Goal: Task Accomplishment & Management: Manage account settings

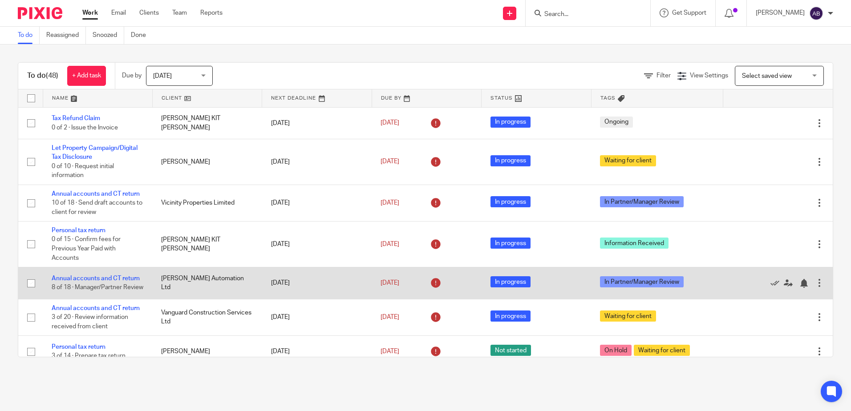
scroll to position [44, 0]
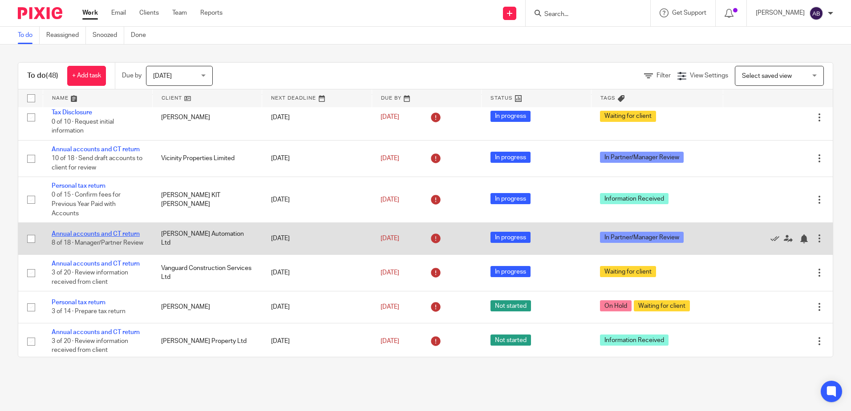
click at [110, 232] on link "Annual accounts and CT return" at bounding box center [96, 234] width 88 height 6
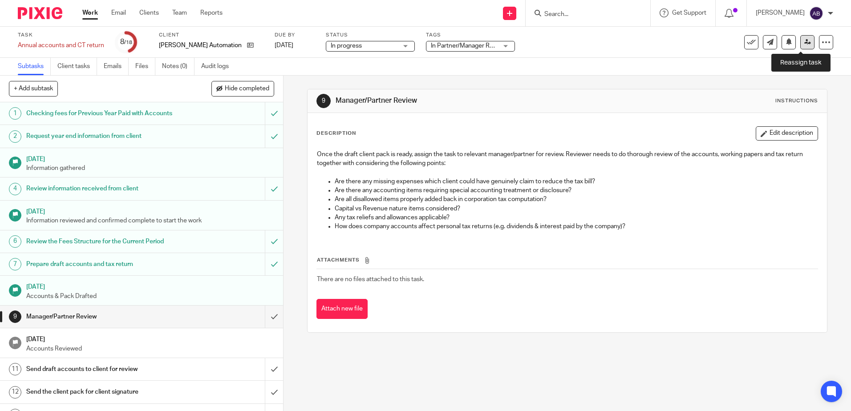
click at [804, 40] on icon at bounding box center [807, 42] width 7 height 7
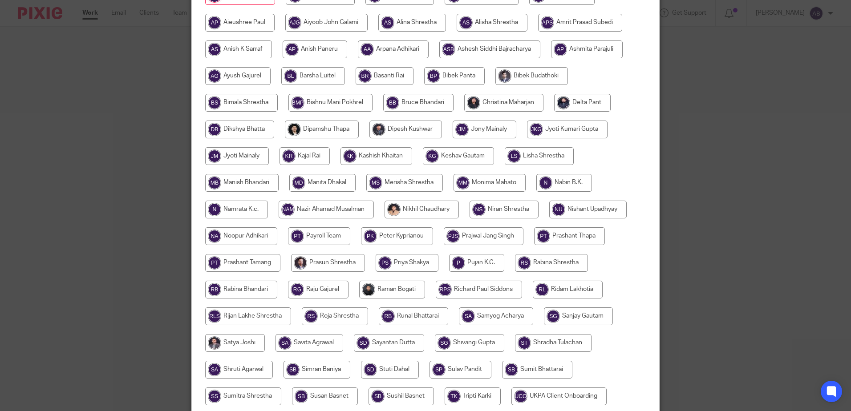
scroll to position [133, 0]
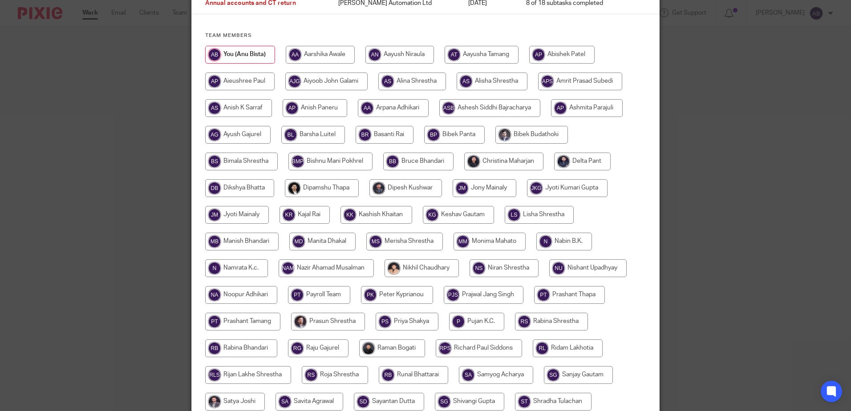
click at [490, 165] on input "radio" at bounding box center [503, 162] width 79 height 18
radio input "true"
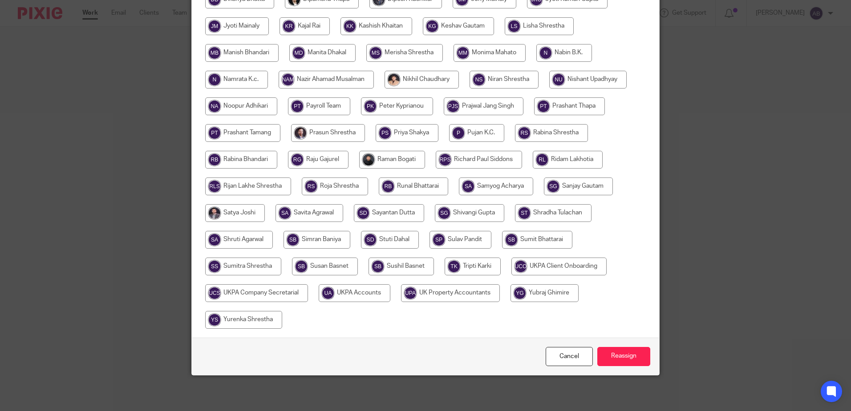
click at [619, 366] on div "Cancel Reassign" at bounding box center [425, 356] width 467 height 37
click at [620, 352] on input "Reassign" at bounding box center [623, 356] width 53 height 19
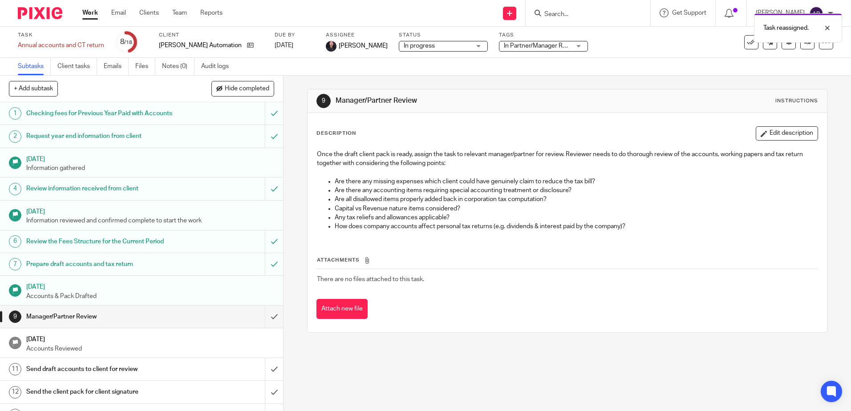
click at [90, 17] on link "Work" at bounding box center [90, 12] width 16 height 9
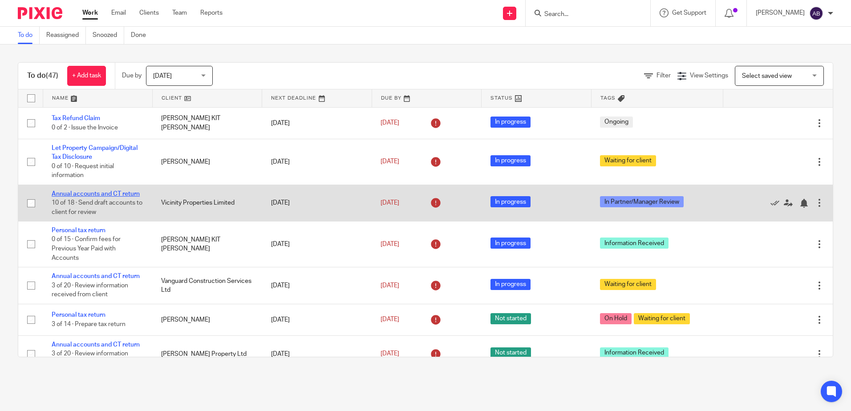
click at [109, 192] on link "Annual accounts and CT return" at bounding box center [96, 194] width 88 height 6
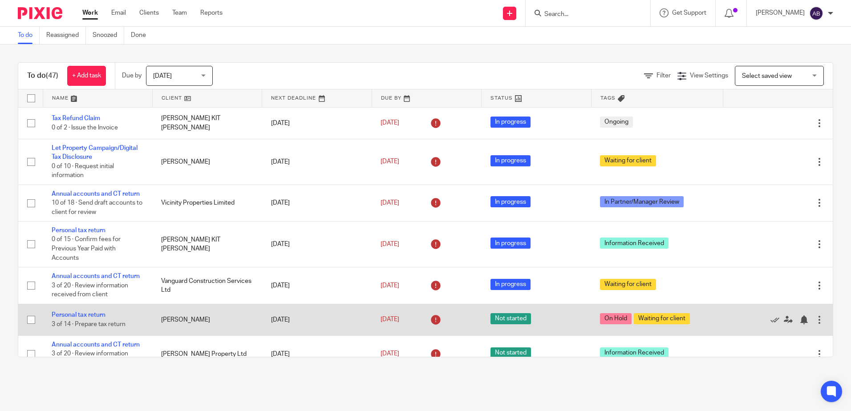
scroll to position [89, 0]
